Goal: Information Seeking & Learning: Learn about a topic

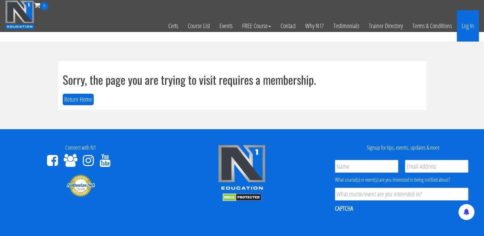
click at [466, 27] on link "Log In" at bounding box center [468, 25] width 22 height 31
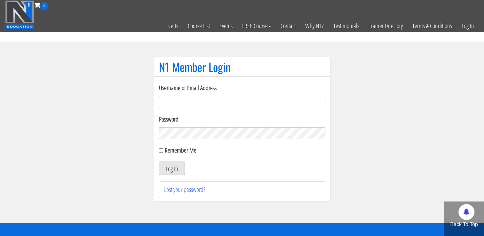
type input "[EMAIL_ADDRESS][DOMAIN_NAME]"
click at [174, 164] on button "Log In" at bounding box center [172, 168] width 26 height 13
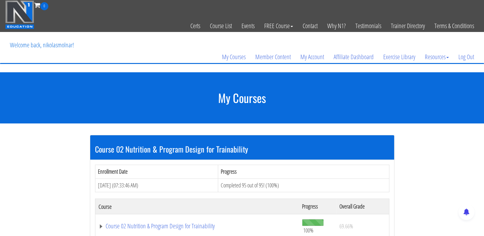
scroll to position [26, 0]
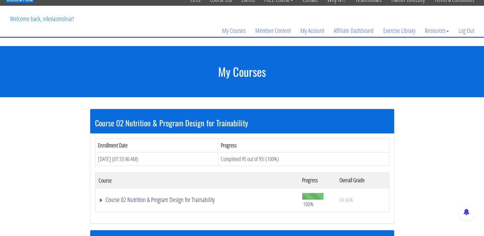
click at [174, 197] on link "Course 02 Nutrition & Program Design for Trainability" at bounding box center [197, 200] width 197 height 6
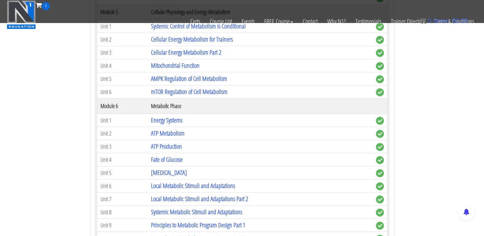
scroll to position [463, 0]
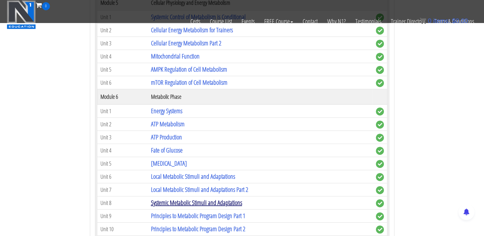
click at [208, 201] on link "Systemic Metabolic Stimuli and Adaptations" at bounding box center [196, 202] width 91 height 9
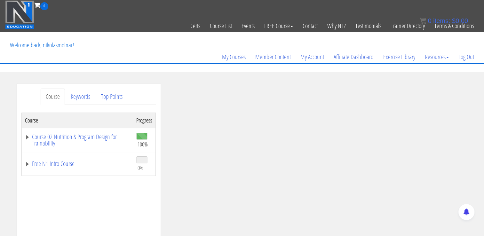
scroll to position [29, 0]
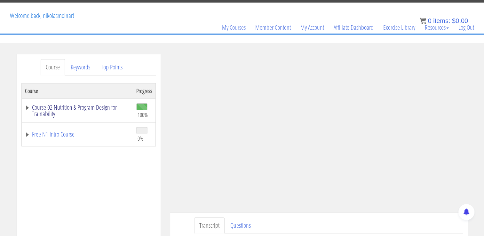
click at [103, 107] on link "Course 02 Nutrition & Program Design for Trainability" at bounding box center [77, 110] width 105 height 13
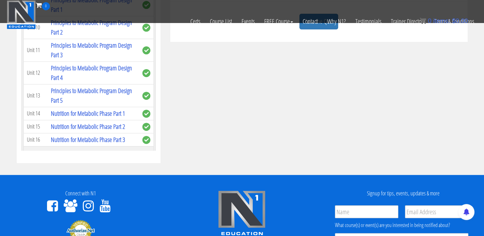
scroll to position [380, 0]
click at [73, 14] on link "Principles to Metabolic Program Design Part 1" at bounding box center [91, 5] width 81 height 18
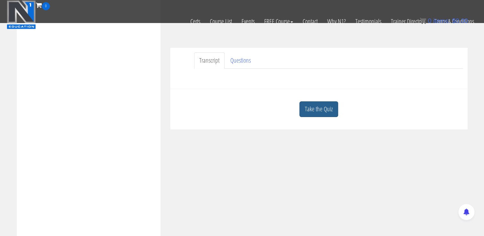
scroll to position [156, 0]
click at [322, 113] on link "Take the Quiz" at bounding box center [318, 109] width 39 height 16
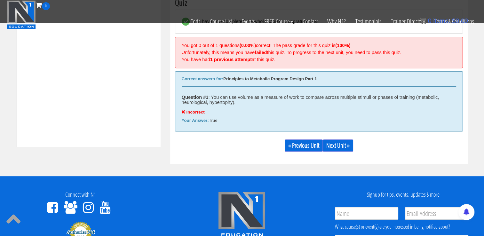
scroll to position [278, 0]
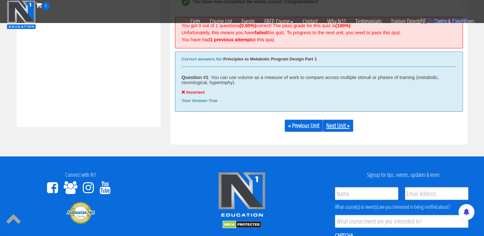
click at [339, 123] on link "Next Unit »" at bounding box center [338, 126] width 30 height 12
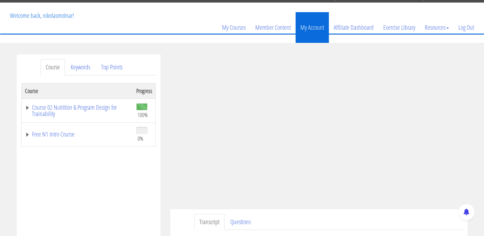
scroll to position [30, 0]
